Goal: Transaction & Acquisition: Purchase product/service

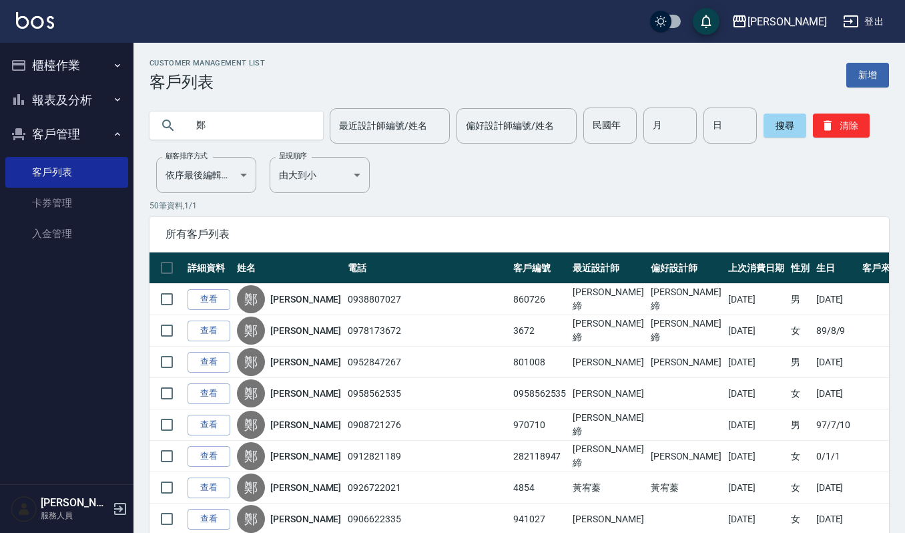
click at [93, 62] on button "櫃檯作業" at bounding box center [66, 65] width 123 height 35
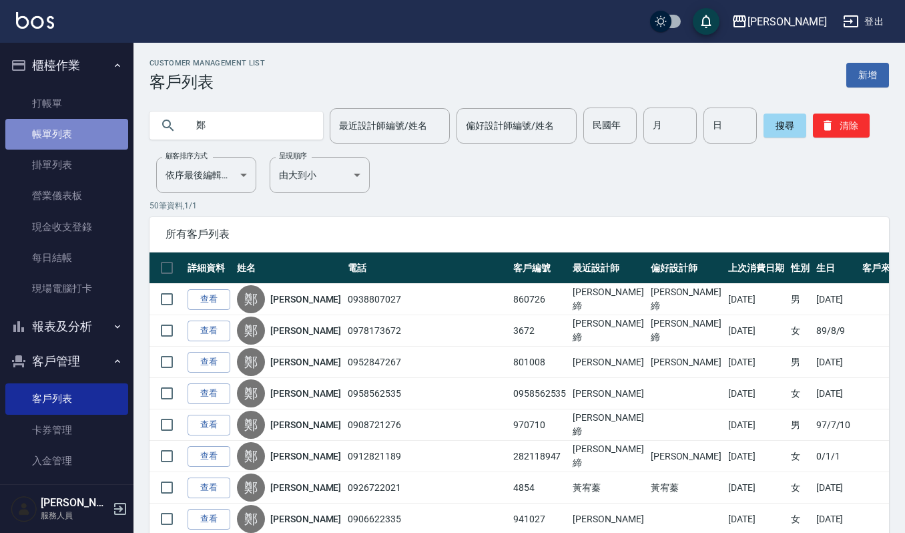
click at [73, 139] on link "帳單列表" at bounding box center [66, 134] width 123 height 31
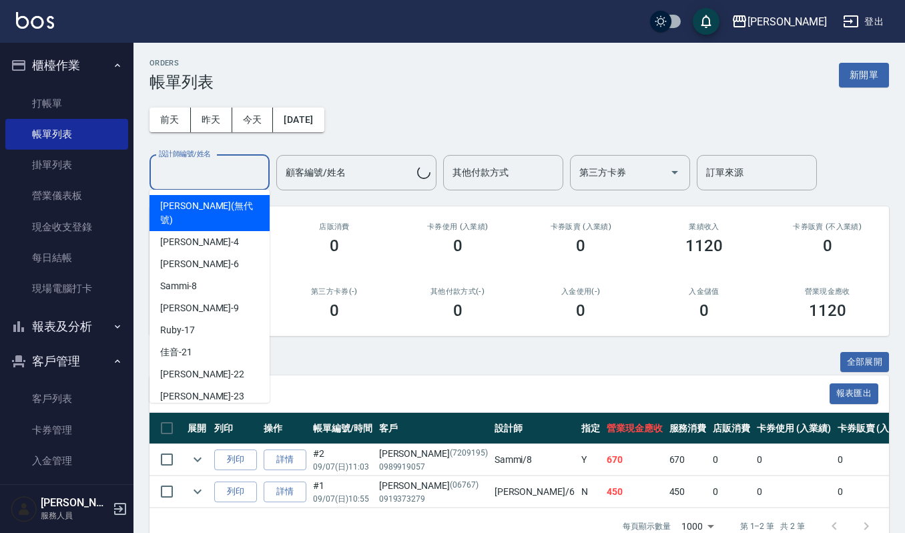
drag, startPoint x: 236, startPoint y: 172, endPoint x: 231, endPoint y: 191, distance: 19.3
click at [238, 180] on input "設計師編號/姓名" at bounding box center [210, 172] width 108 height 23
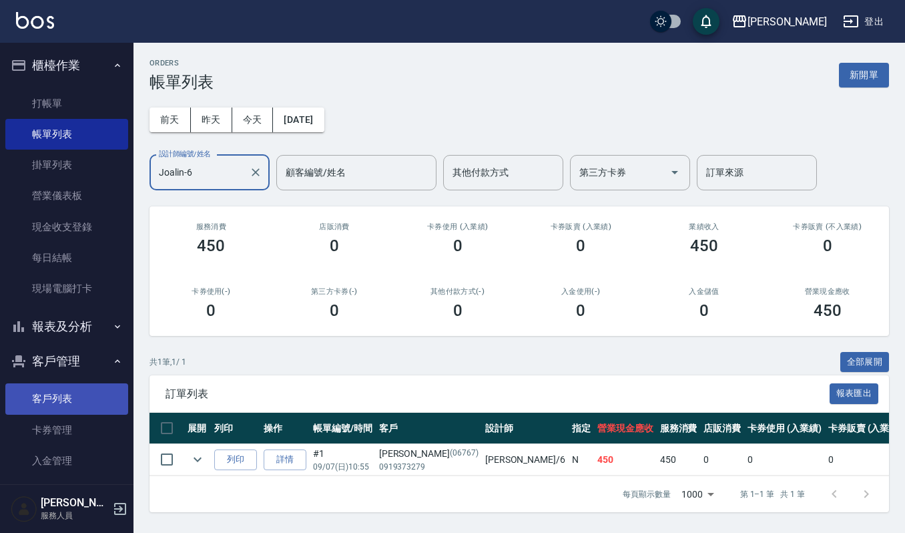
type input "Joalin-6"
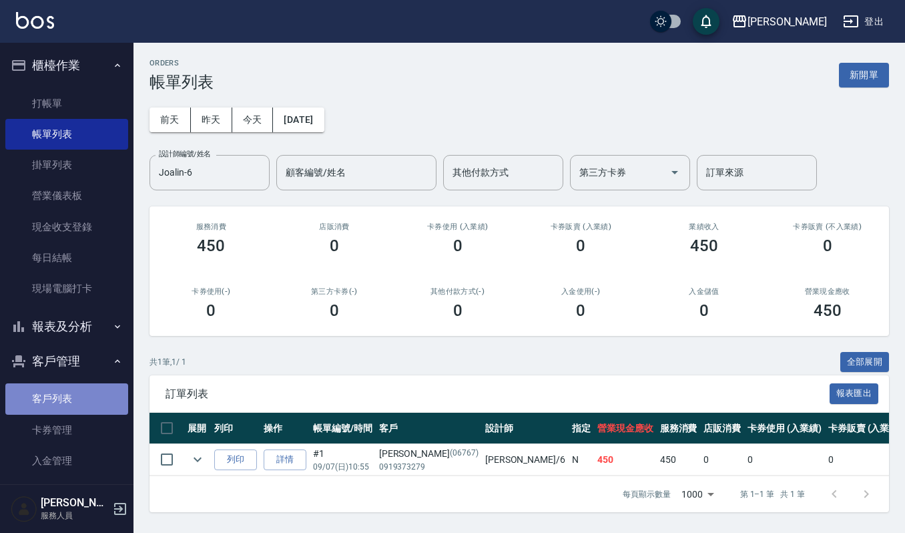
click at [84, 399] on link "客戶列表" at bounding box center [66, 398] width 123 height 31
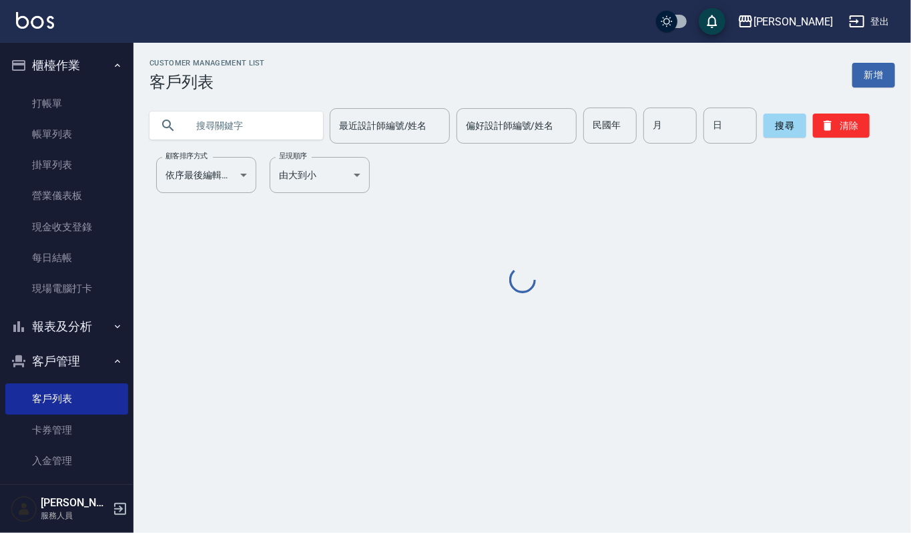
click at [230, 123] on input "text" at bounding box center [249, 125] width 125 height 36
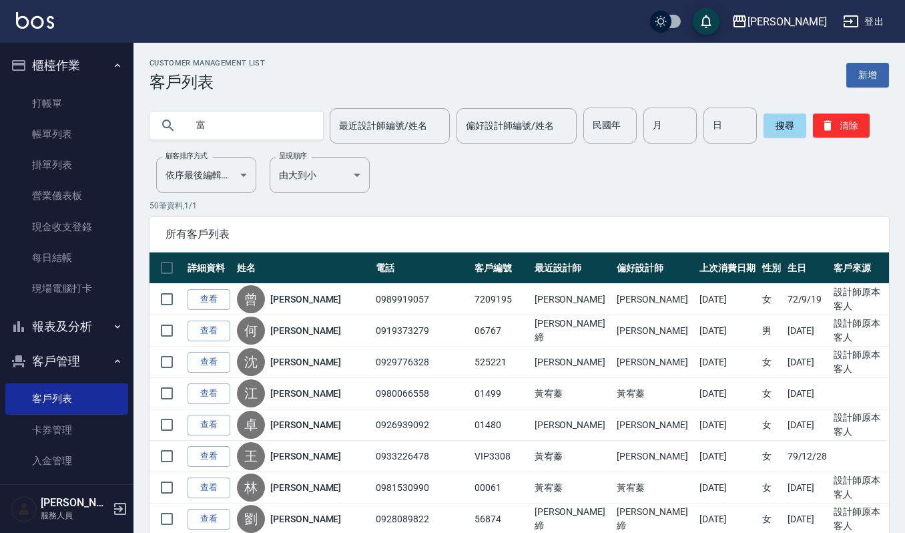
type input "富"
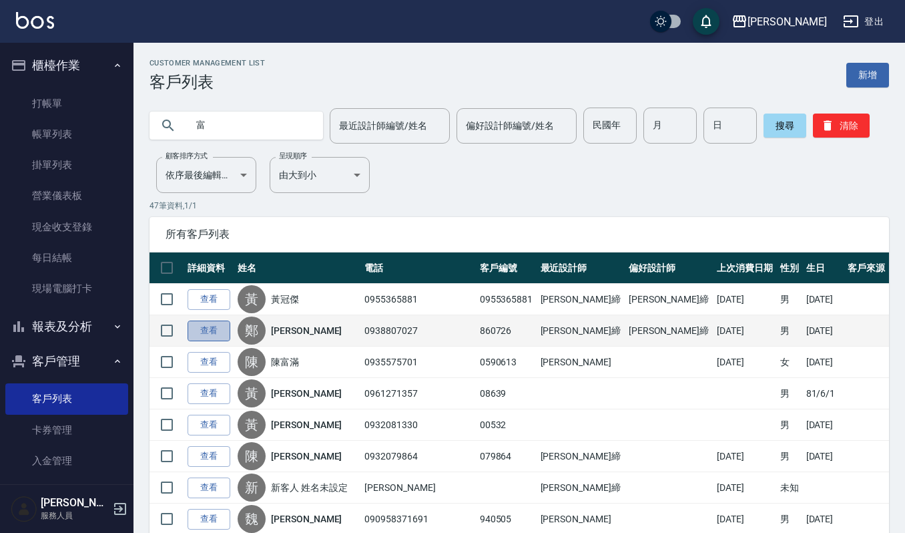
click at [207, 334] on link "查看" at bounding box center [209, 330] width 43 height 21
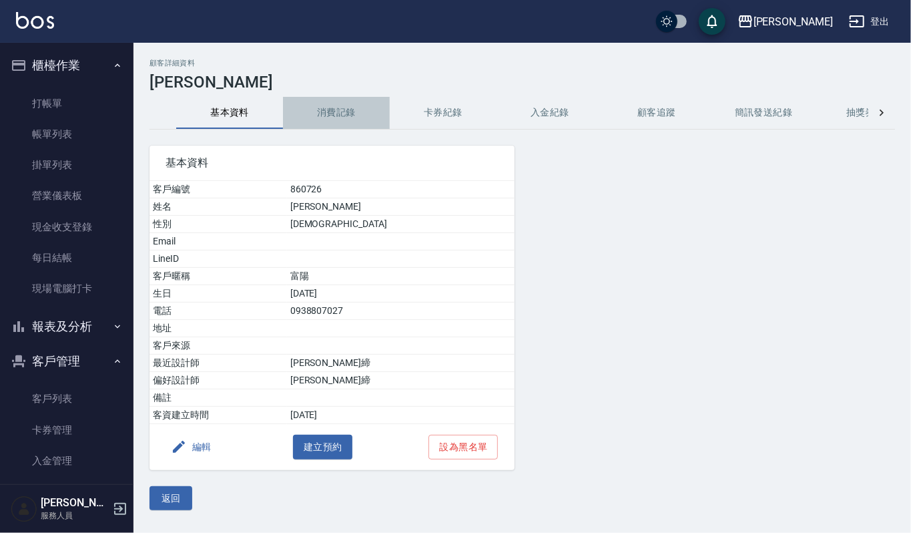
click at [335, 112] on button "消費記錄" at bounding box center [336, 113] width 107 height 32
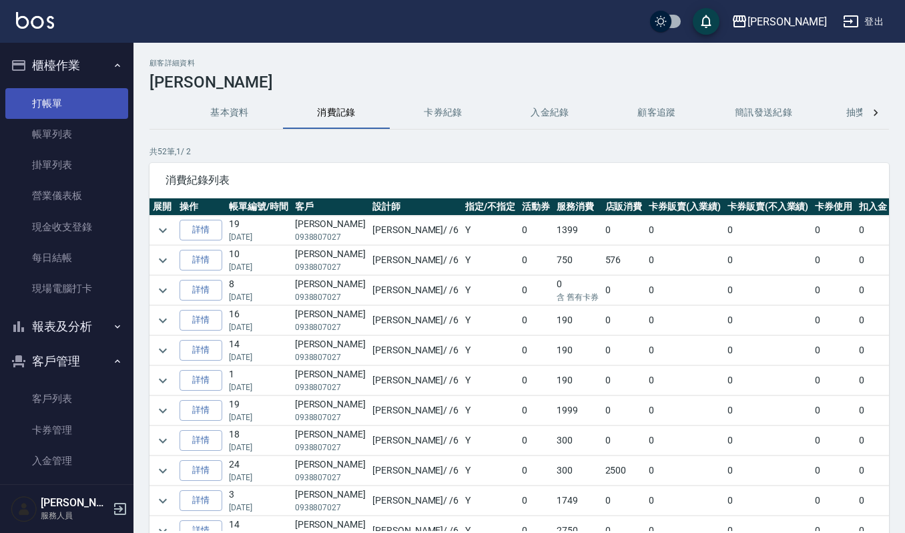
click at [75, 99] on link "打帳單" at bounding box center [66, 103] width 123 height 31
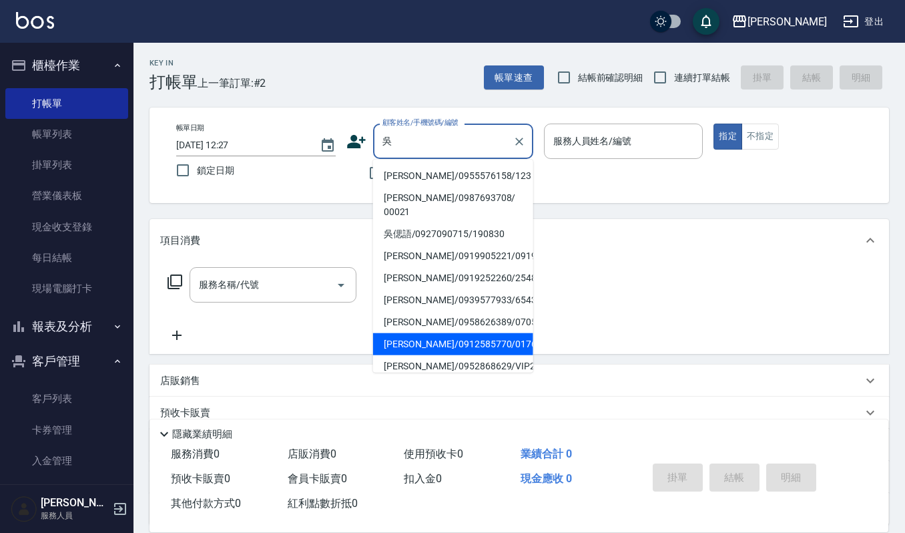
click at [435, 339] on li "[PERSON_NAME]/0912585770/01761" at bounding box center [453, 344] width 160 height 22
type input "[PERSON_NAME]/0912585770/01761"
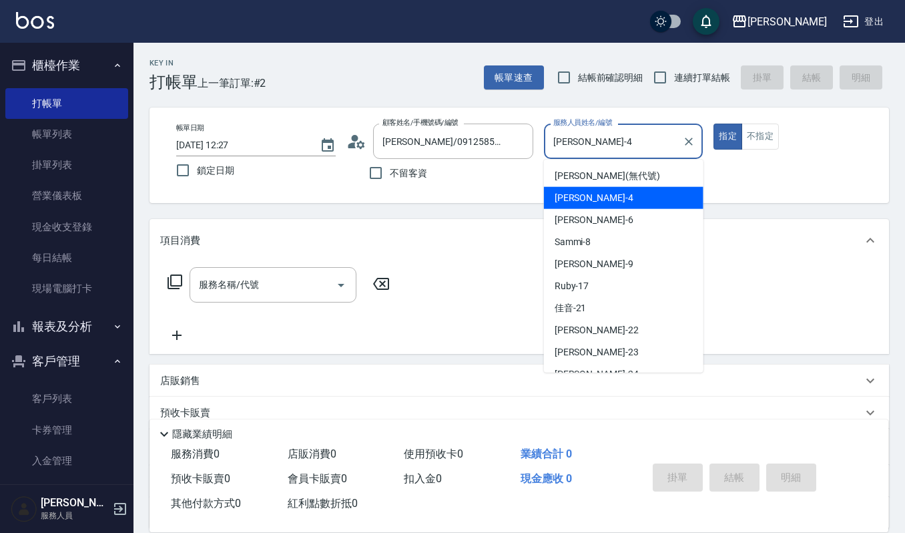
click at [595, 145] on input "[PERSON_NAME]-4" at bounding box center [613, 140] width 127 height 23
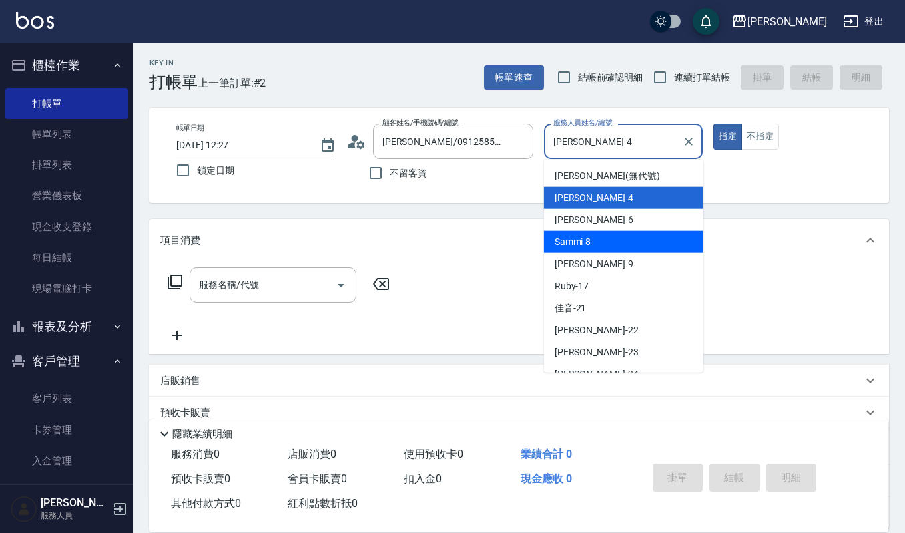
click at [609, 236] on div "Sammi -8" at bounding box center [624, 242] width 160 height 22
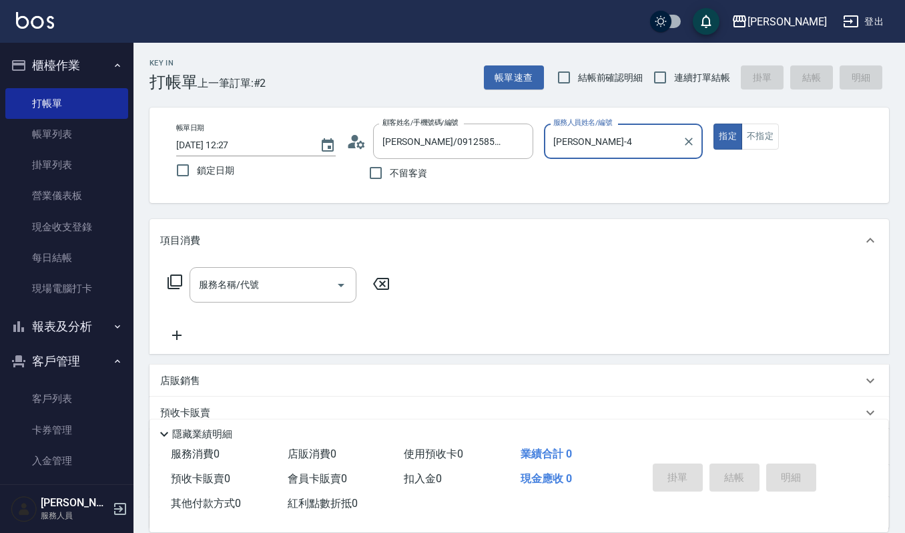
type input "Sammi-8"
click at [238, 290] on input "服務名稱/代號" at bounding box center [263, 284] width 135 height 23
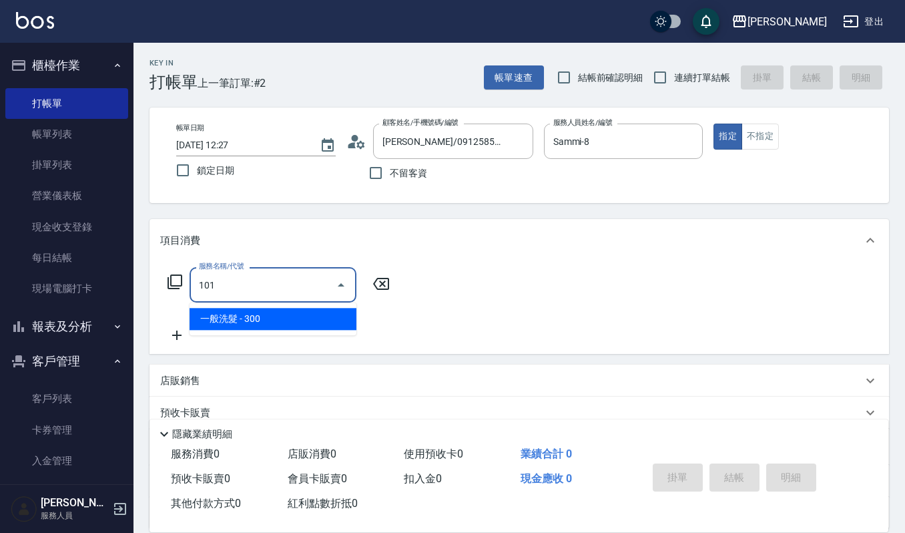
type input "一般洗髮(101)"
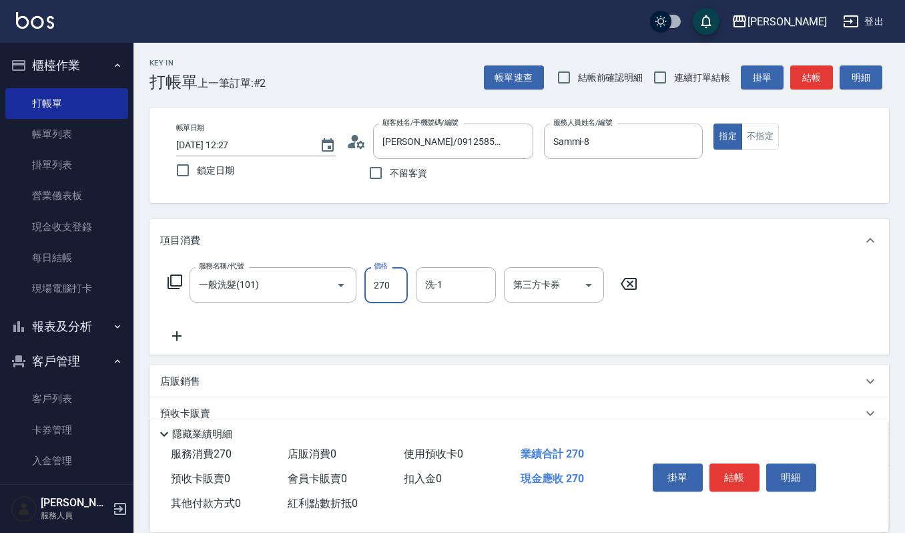
type input "270"
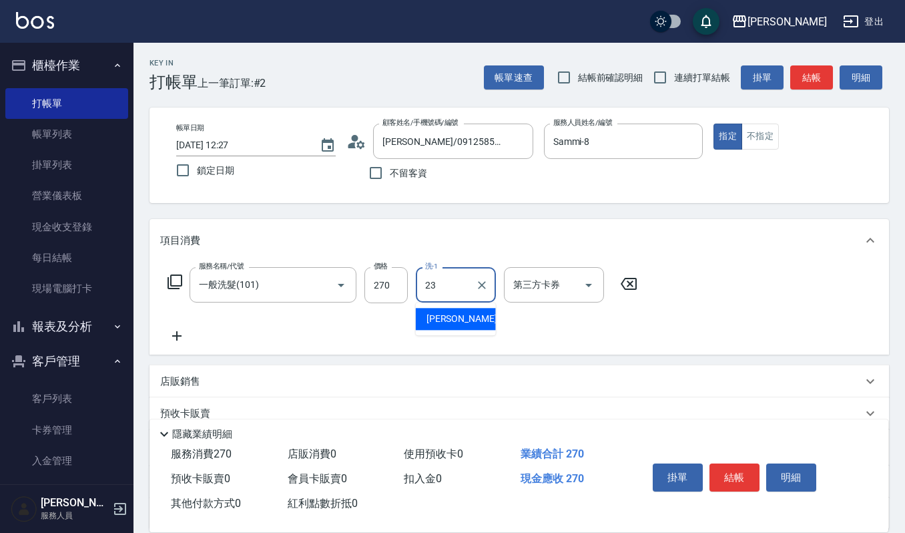
type input "[PERSON_NAME]-23"
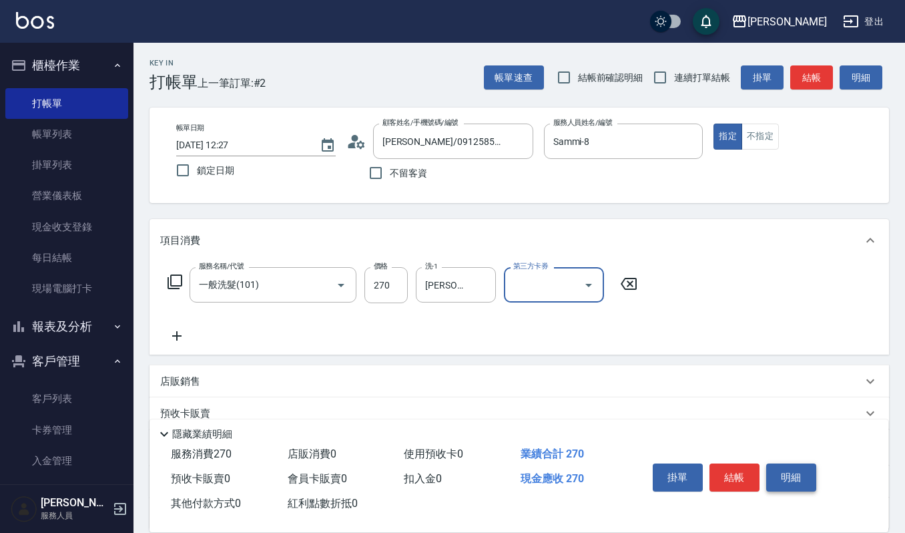
click at [778, 463] on button "明細" at bounding box center [791, 477] width 50 height 28
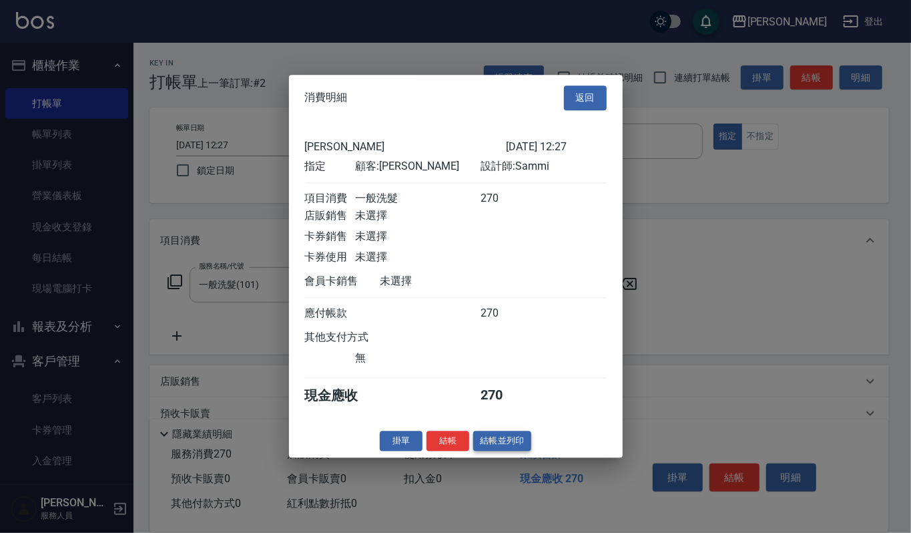
click at [487, 447] on button "結帳並列印" at bounding box center [502, 441] width 58 height 21
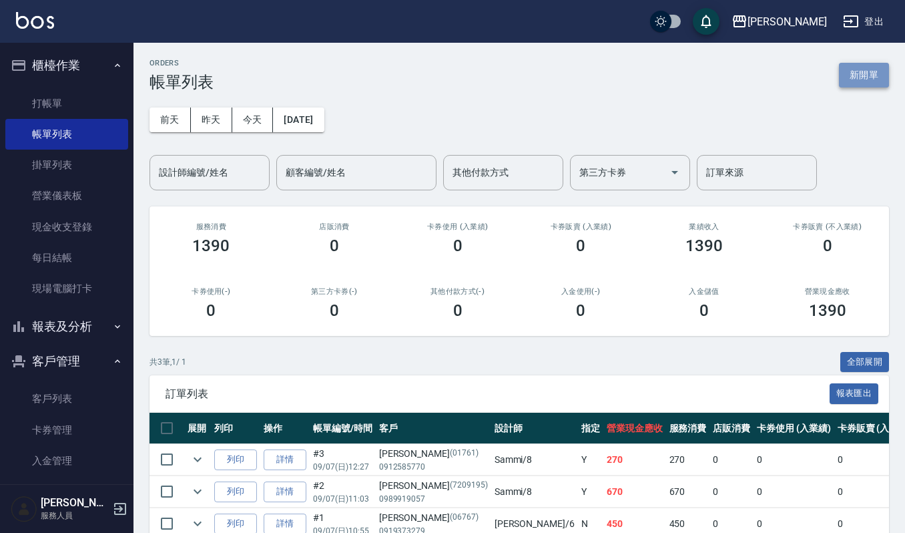
click at [850, 67] on button "新開單" at bounding box center [864, 75] width 50 height 25
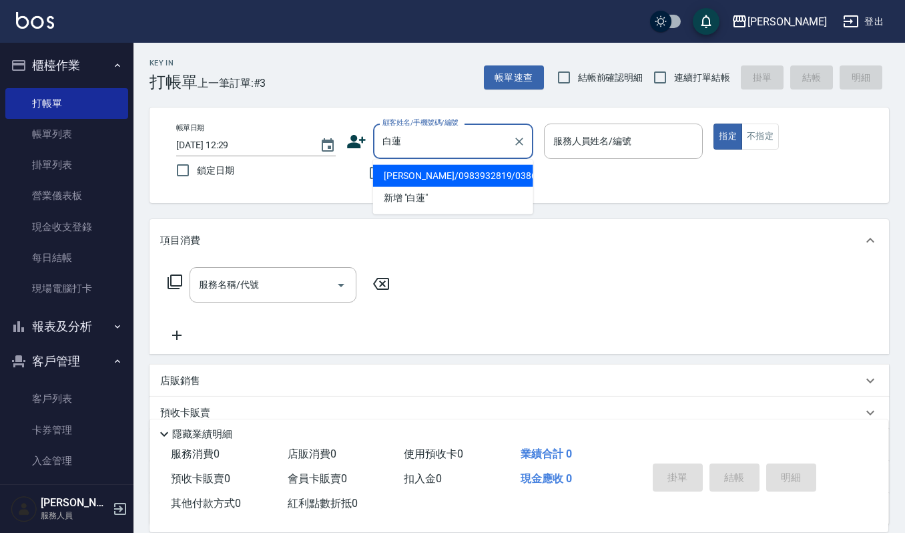
click at [450, 167] on li "[PERSON_NAME]/0983932819/03863" at bounding box center [453, 176] width 160 height 22
type input "[PERSON_NAME]/0983932819/03863"
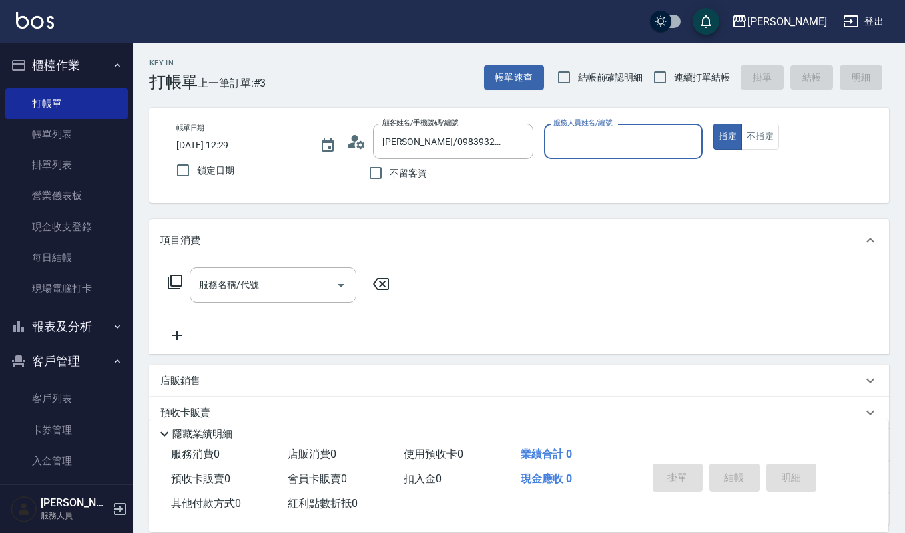
type input "Sammi-8"
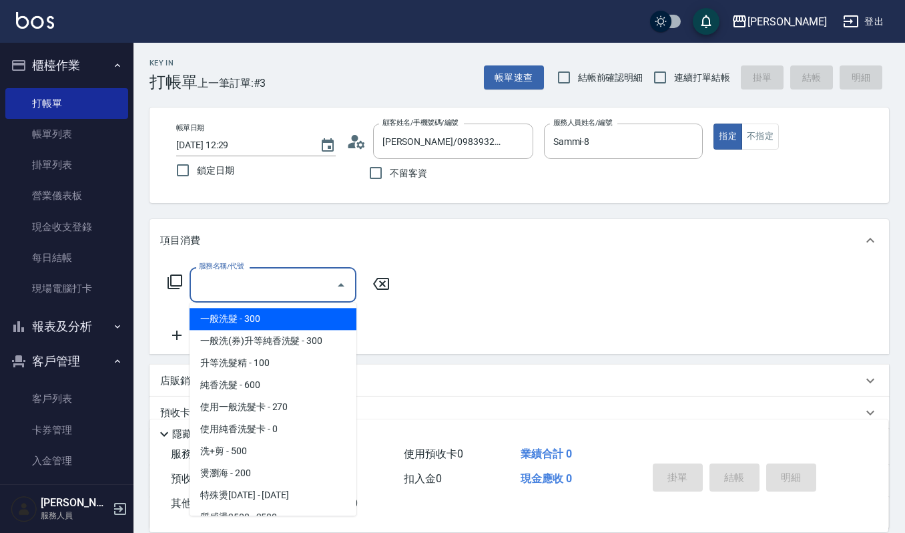
click at [299, 273] on input "服務名稱/代號" at bounding box center [263, 284] width 135 height 23
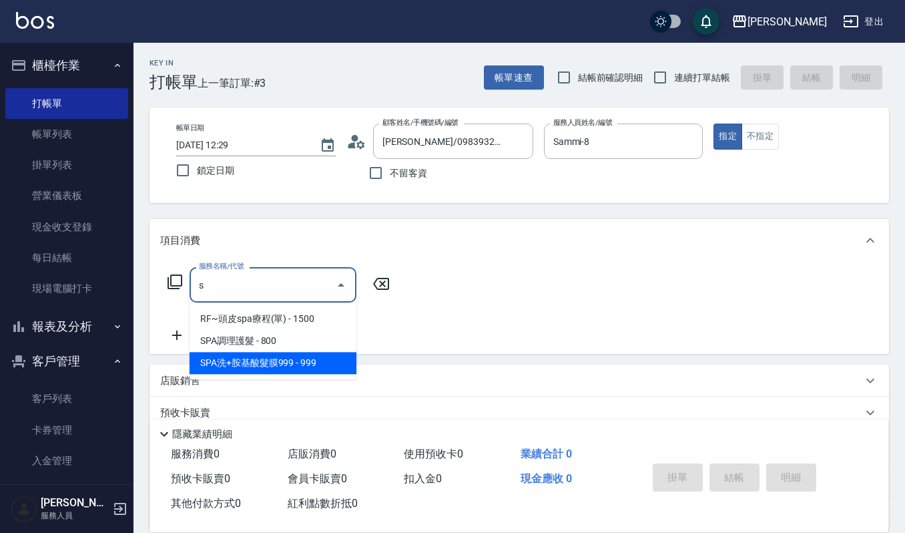
click at [286, 356] on span "SPA洗+胺基酸髮膜999 - 999" at bounding box center [273, 363] width 167 height 22
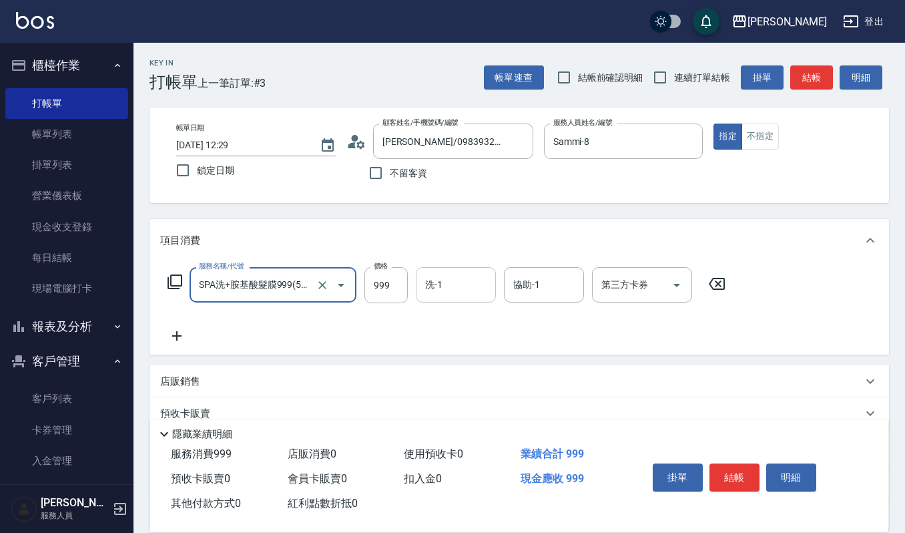
type input "SPA洗+胺基酸髮膜999(529)"
click at [455, 278] on input "洗-1" at bounding box center [456, 284] width 68 height 23
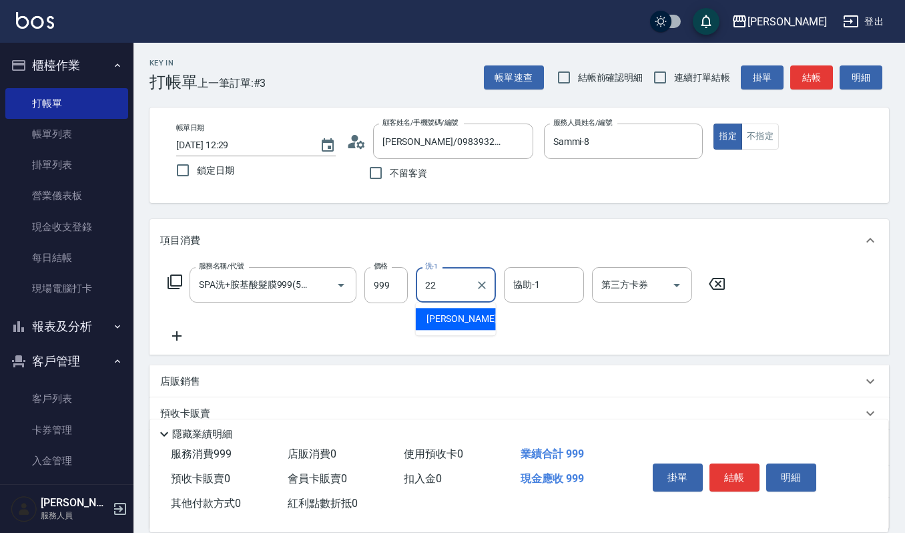
type input "[PERSON_NAME]-22"
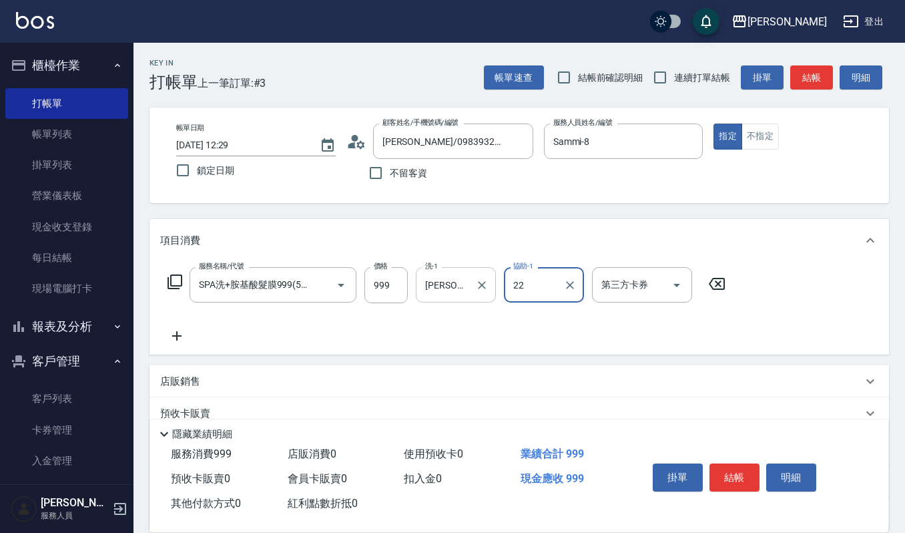
type input "[PERSON_NAME]-22"
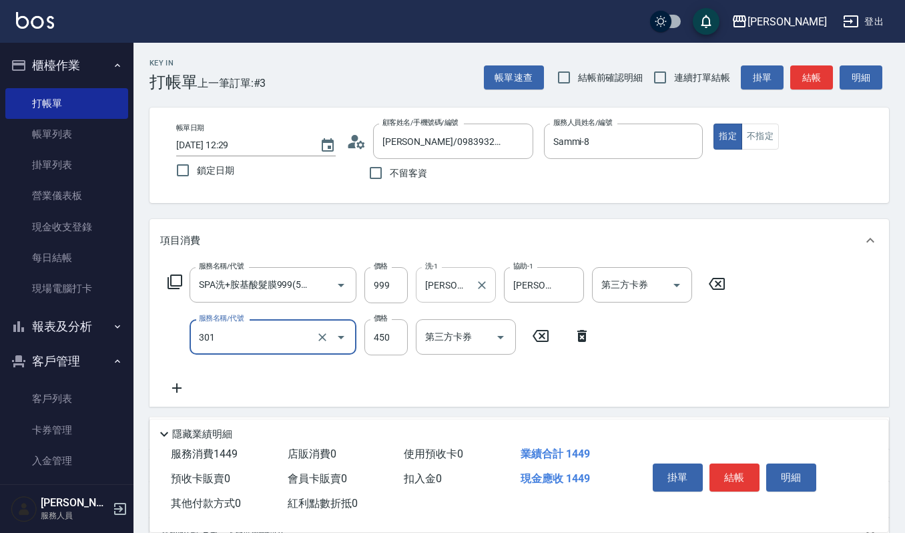
type input "創意剪髮(301)"
type input "405"
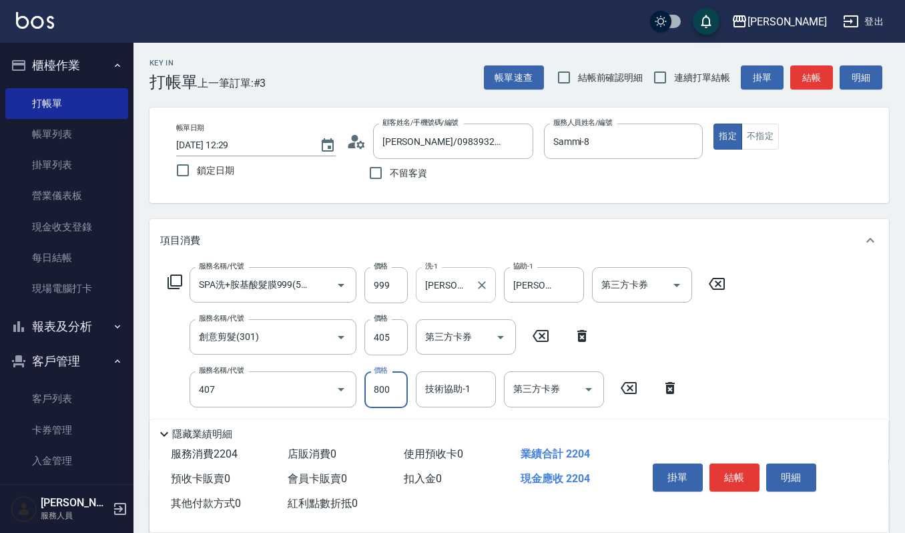
type input "補染(407)"
type input "1200"
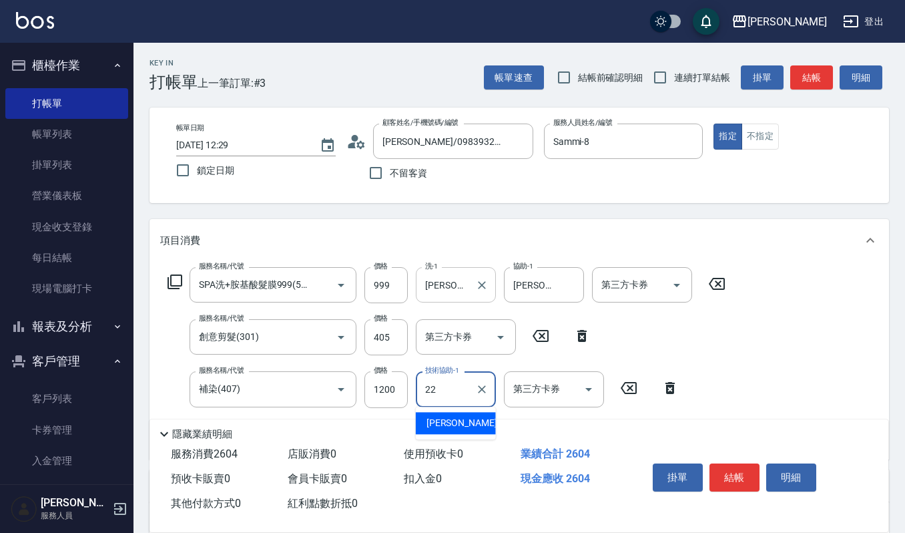
type input "[PERSON_NAME]-22"
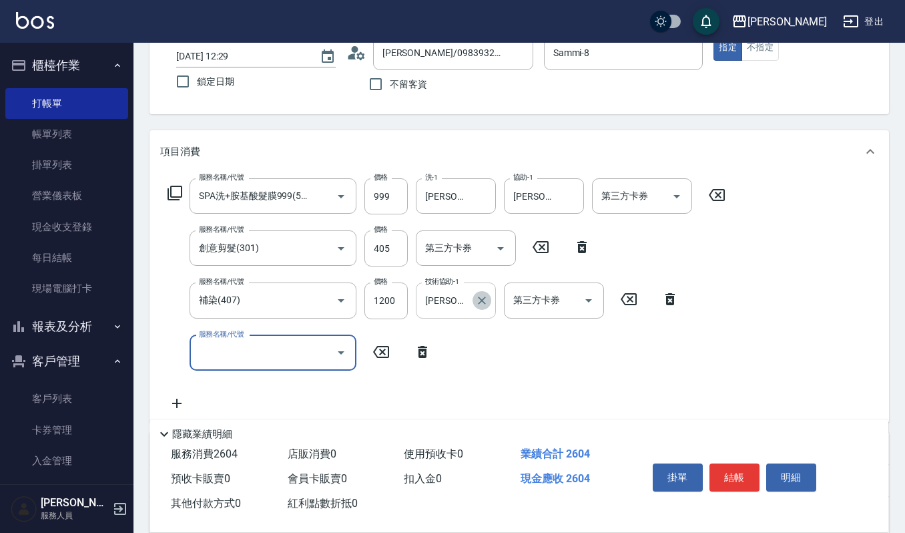
click at [483, 306] on icon "Clear" at bounding box center [481, 300] width 13 height 13
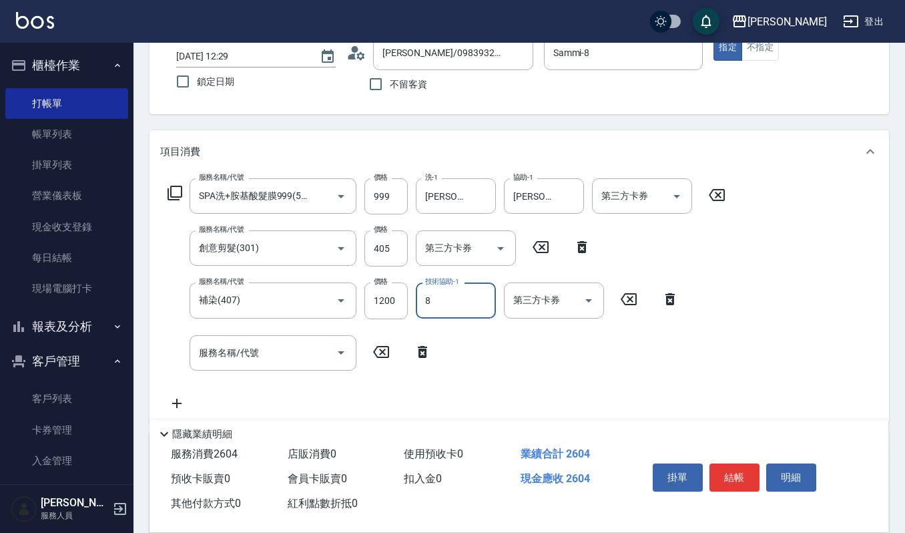
type input "Sammi-8"
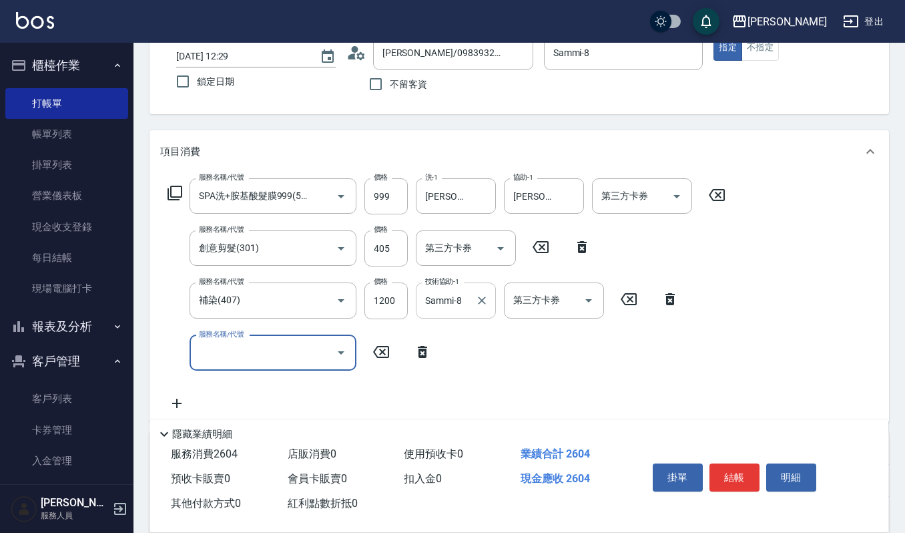
scroll to position [0, 0]
type input "(雲提)燙染前頭皮防護(518)"
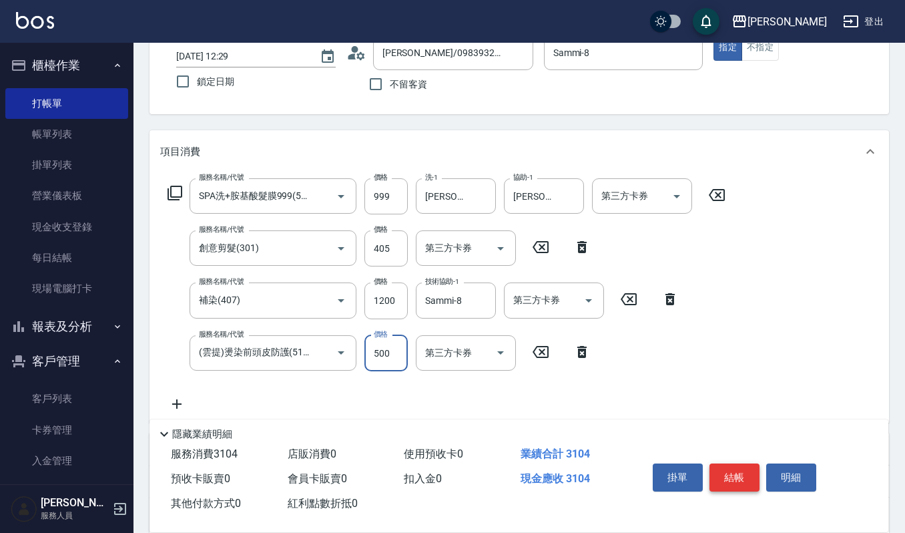
click at [751, 483] on button "結帳" at bounding box center [735, 477] width 50 height 28
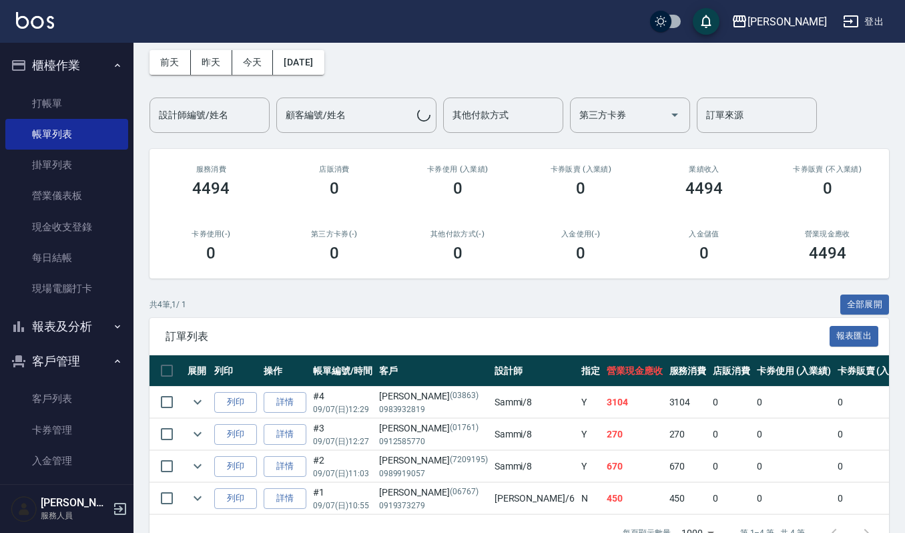
scroll to position [89, 0]
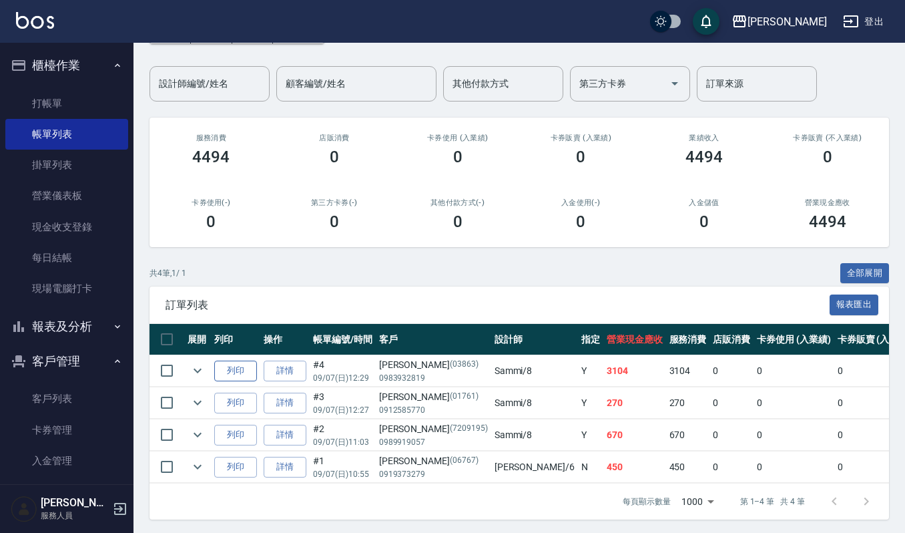
click at [244, 366] on button "列印" at bounding box center [235, 370] width 43 height 21
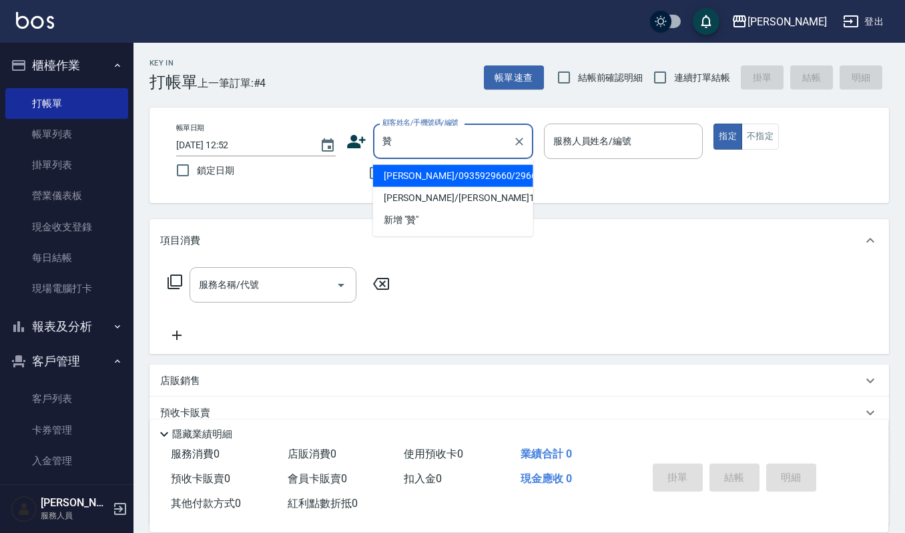
click at [431, 174] on li "[PERSON_NAME]/0935929660/29660" at bounding box center [453, 176] width 160 height 22
type input "[PERSON_NAME]/0935929660/29660"
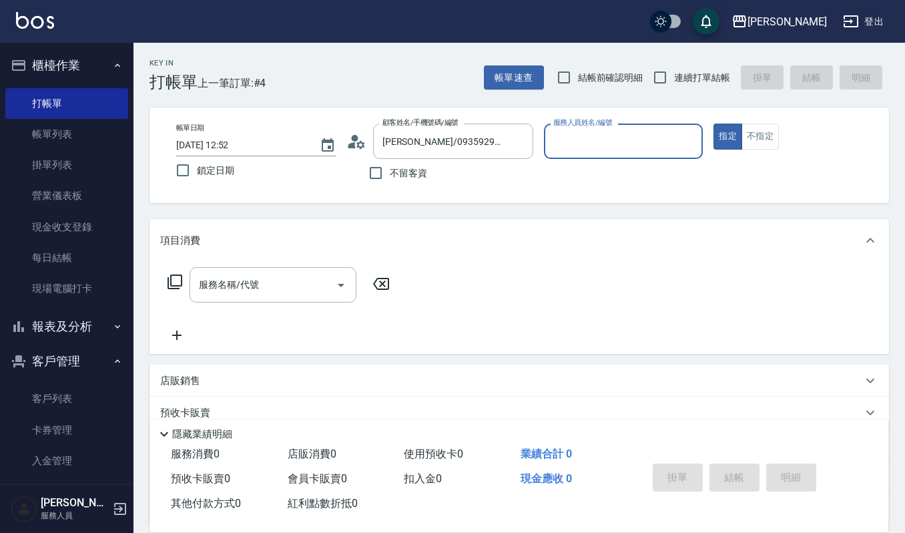
type input "Sammi-8"
click at [255, 300] on div "服務名稱/代號" at bounding box center [273, 284] width 167 height 35
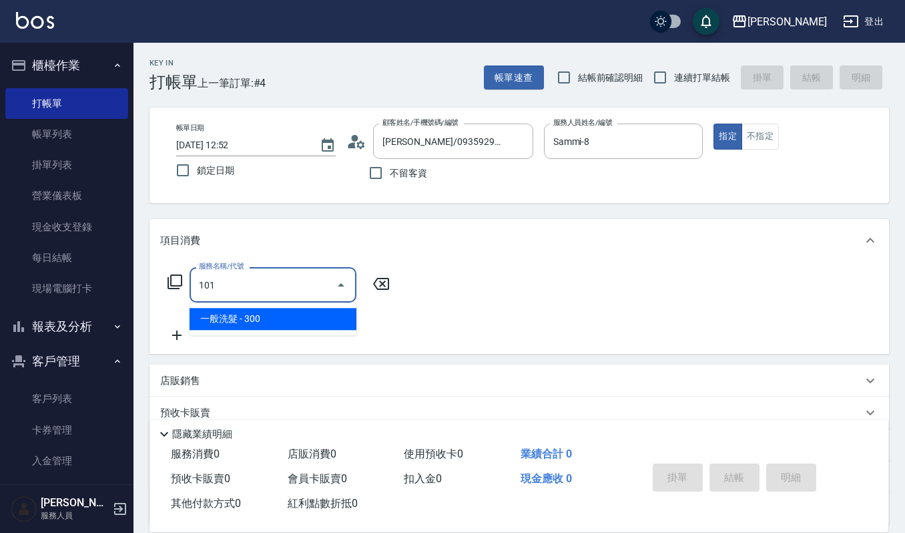
type input "一般洗髮(101)"
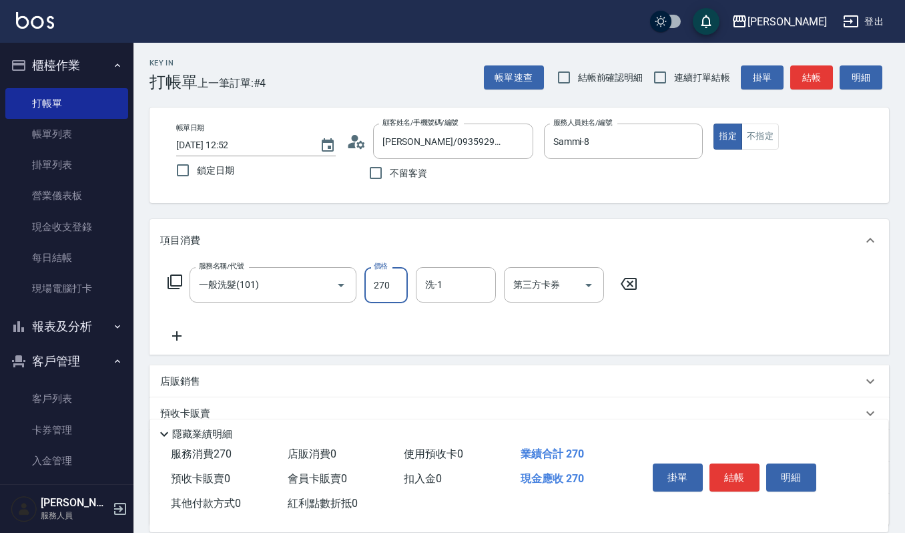
type input "270"
type input "[PERSON_NAME]-22"
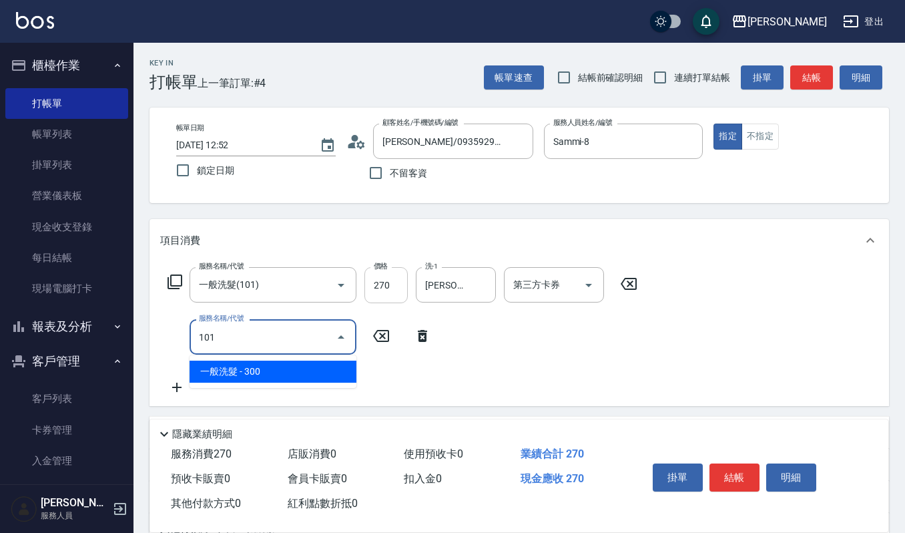
type input "一般洗髮(101)"
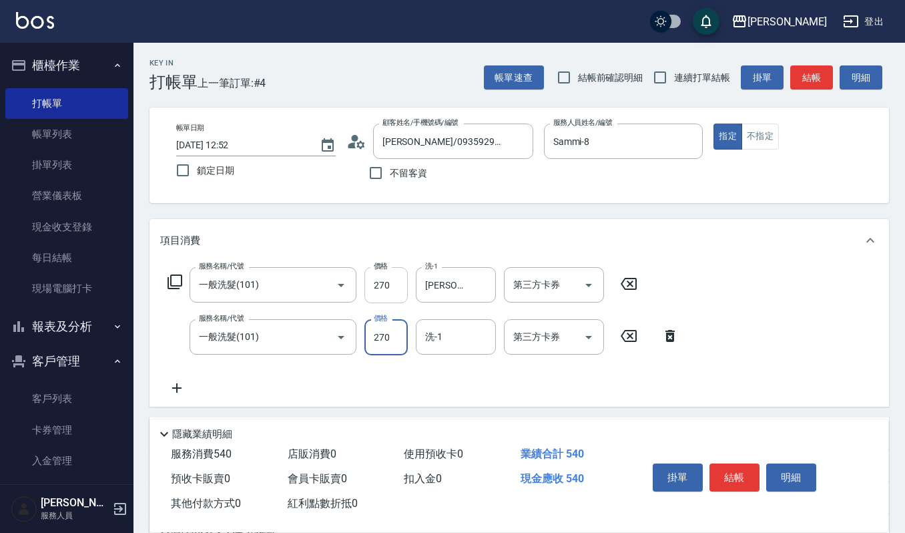
type input "270"
type input "[PERSON_NAME]-23"
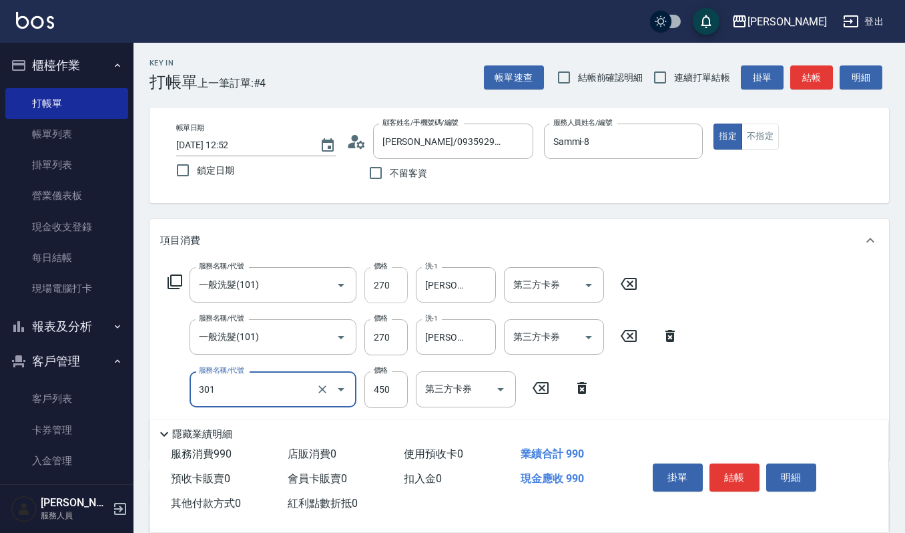
type input "創意剪髮(301)"
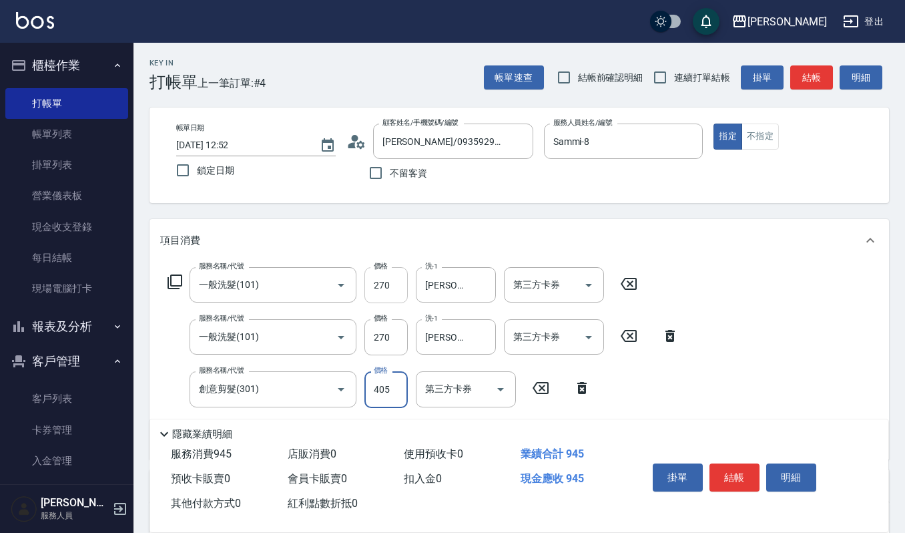
type input "405"
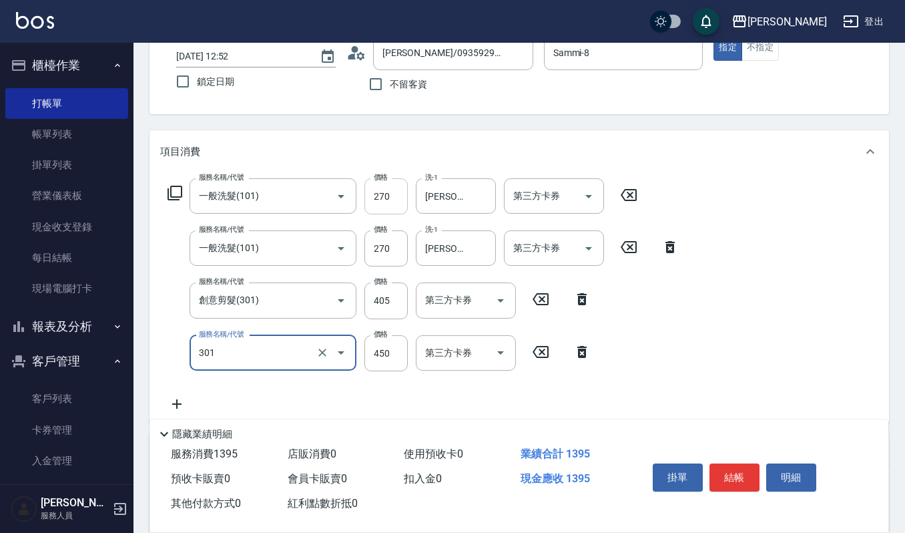
type input "創意剪髮(301)"
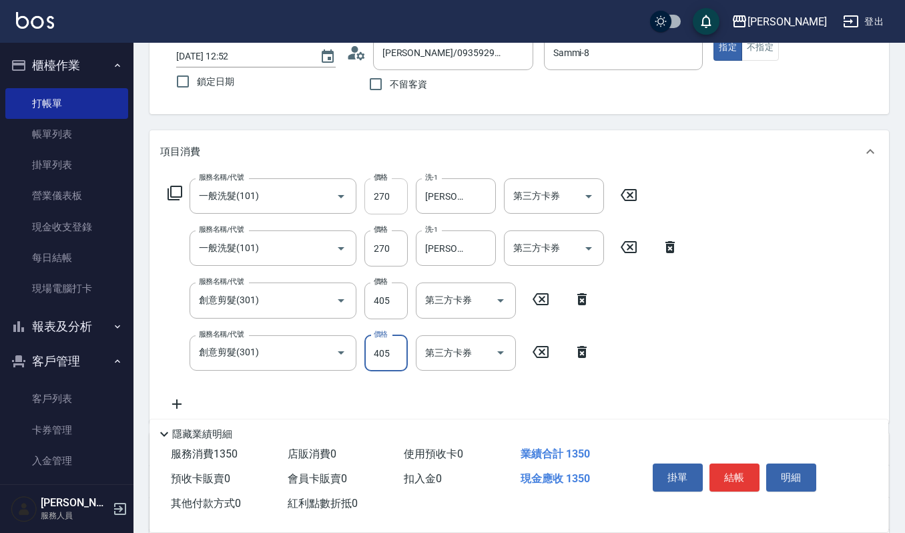
type input "405"
click at [745, 477] on button "結帳" at bounding box center [735, 477] width 50 height 28
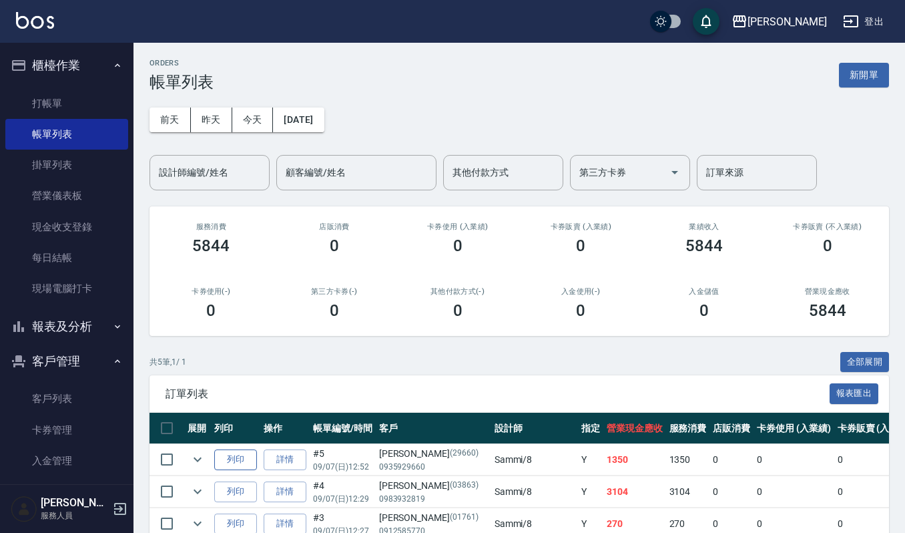
click at [228, 457] on button "列印" at bounding box center [235, 459] width 43 height 21
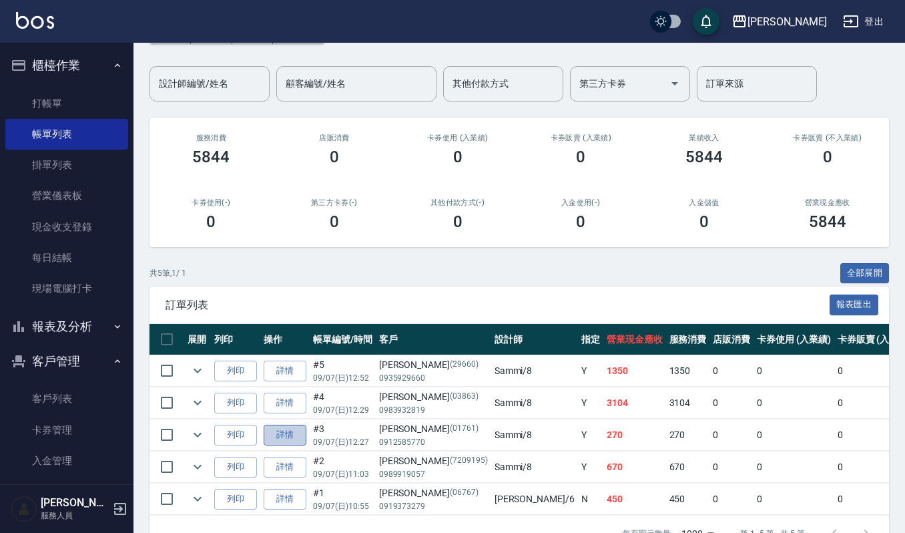
click at [281, 436] on link "詳情" at bounding box center [285, 435] width 43 height 21
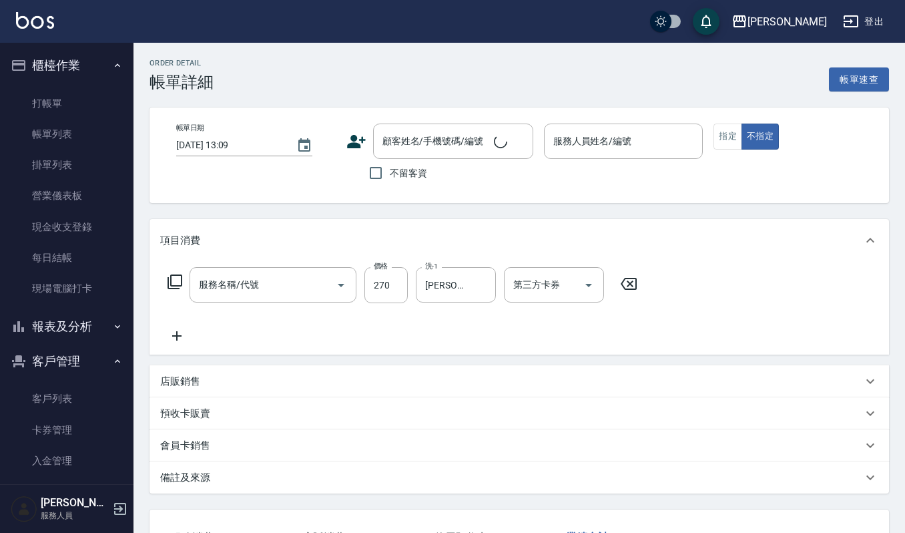
type input "[DATE] 12:27"
type input "Sammi-8"
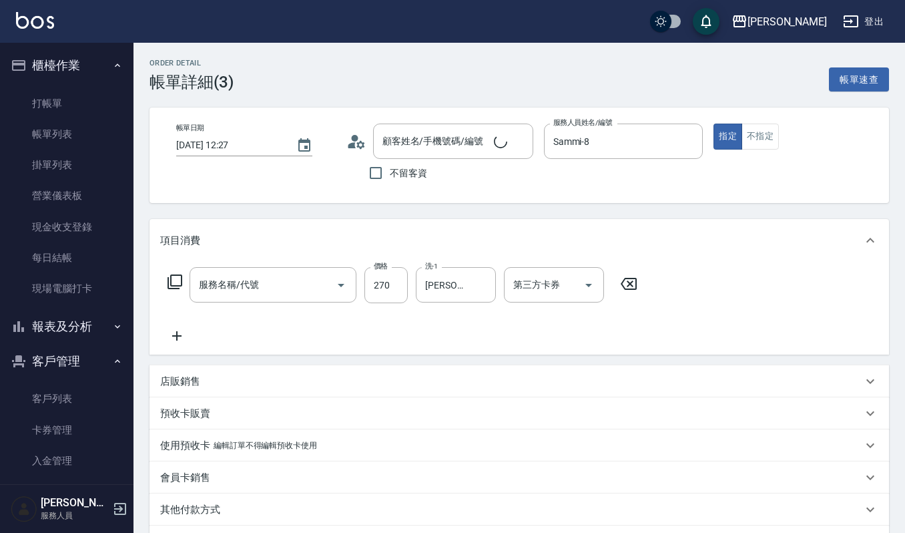
type input "一般洗髮(101)"
type input "[PERSON_NAME]/0912585770/01761"
click at [178, 337] on icon at bounding box center [176, 336] width 33 height 16
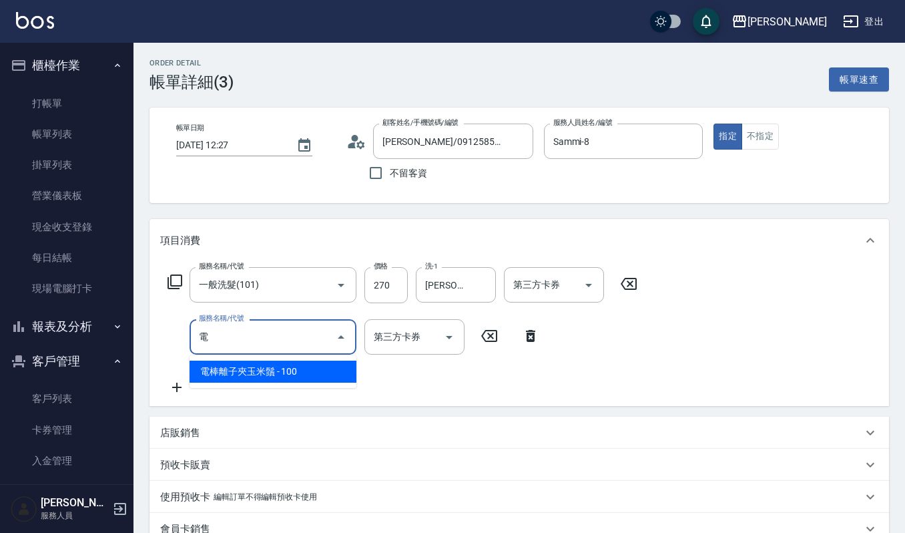
click at [270, 361] on span "電棒離子夾玉米鬚 - 100" at bounding box center [273, 371] width 167 height 22
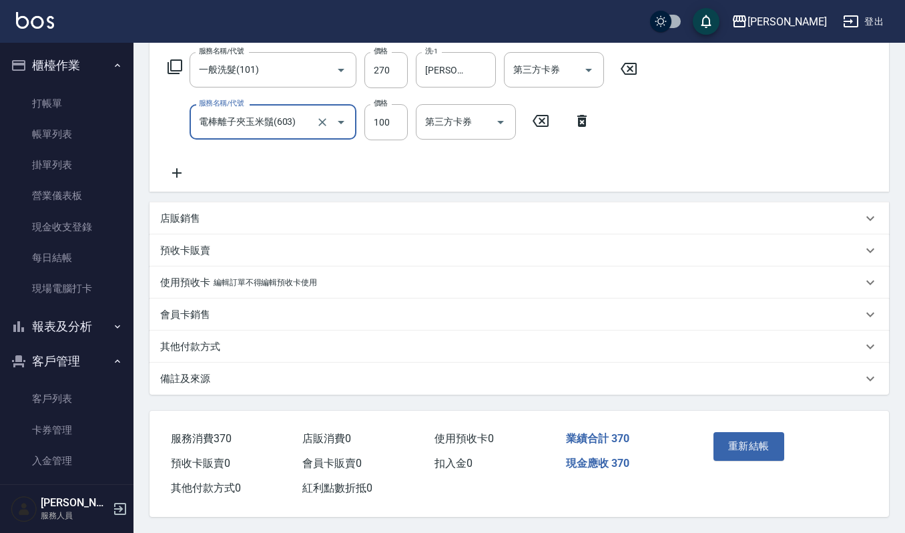
scroll to position [218, 0]
type input "電棒離子夾玉米鬚(603)"
click at [722, 437] on button "重新結帳" at bounding box center [749, 446] width 71 height 28
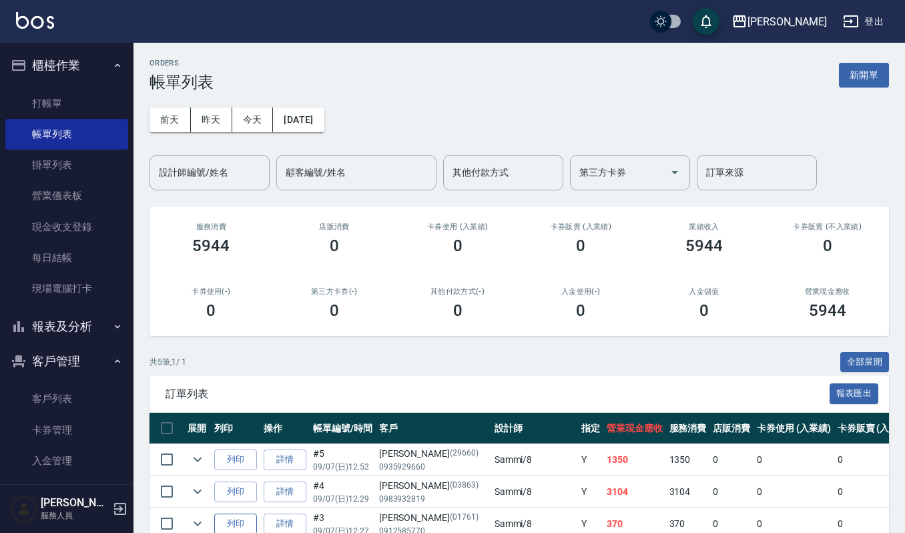
click at [225, 527] on button "列印" at bounding box center [235, 523] width 43 height 21
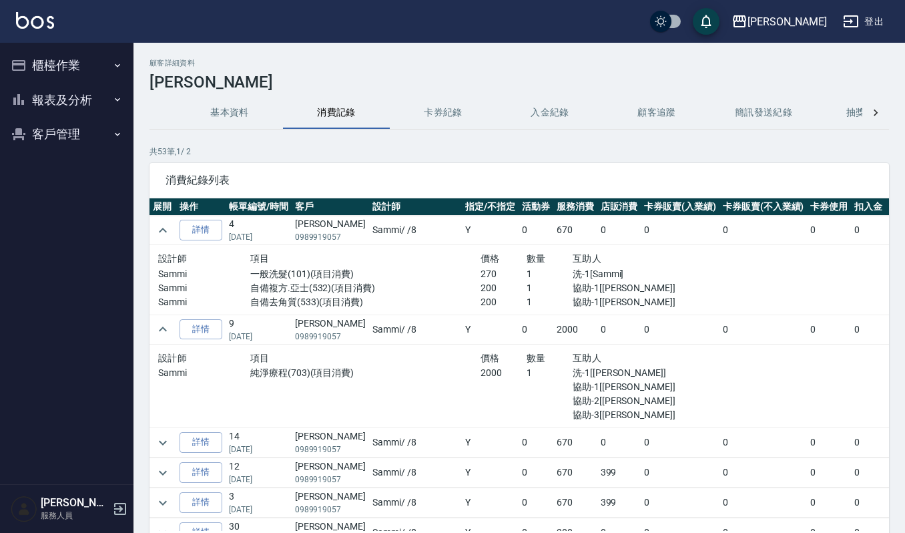
click at [84, 131] on button "客戶管理" at bounding box center [66, 134] width 123 height 35
click at [81, 158] on link "客戶列表" at bounding box center [66, 172] width 123 height 31
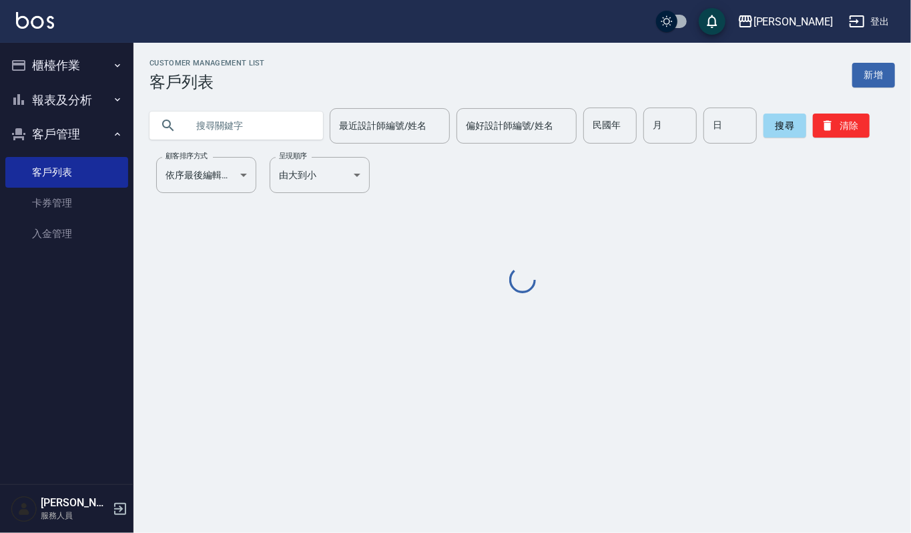
click at [220, 125] on input "text" at bounding box center [249, 125] width 125 height 36
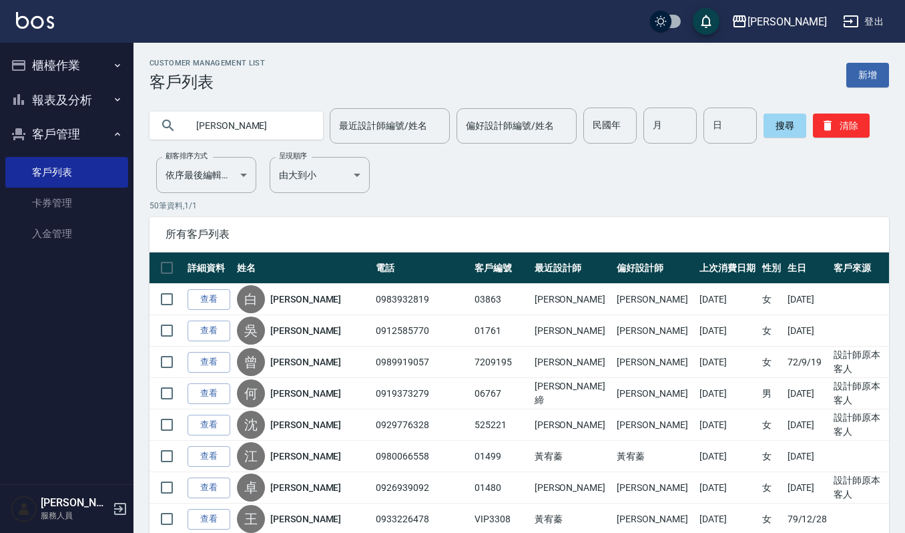
type input "林贊"
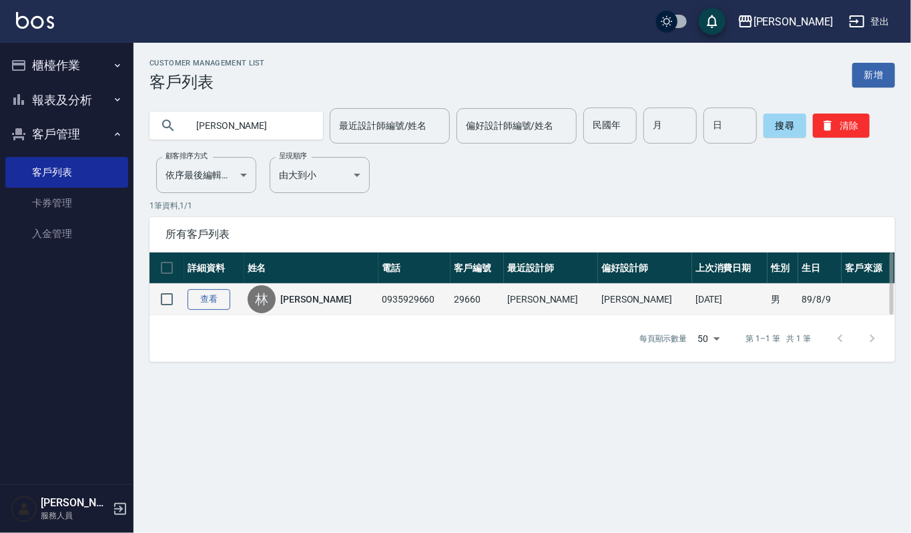
click at [188, 295] on link "查看" at bounding box center [209, 299] width 43 height 21
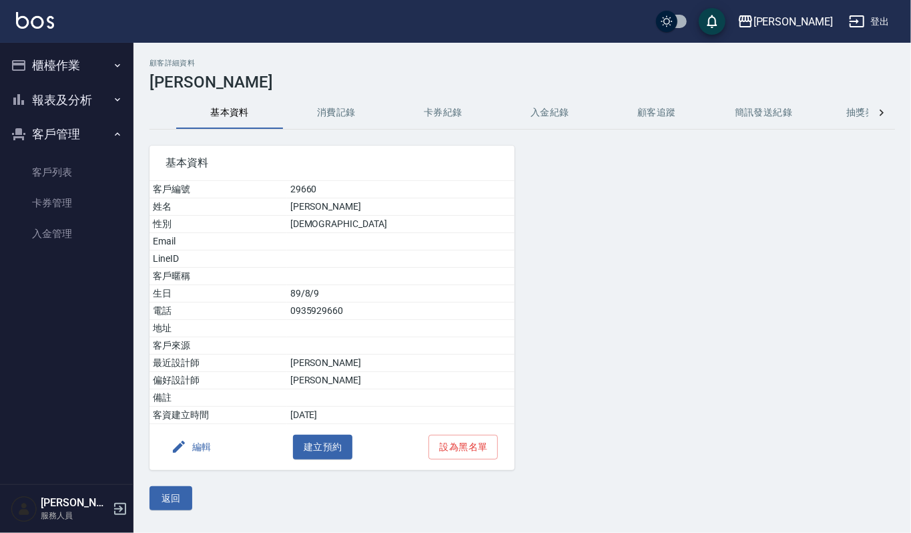
click at [370, 109] on button "消費記錄" at bounding box center [336, 113] width 107 height 32
